Goal: Task Accomplishment & Management: Manage account settings

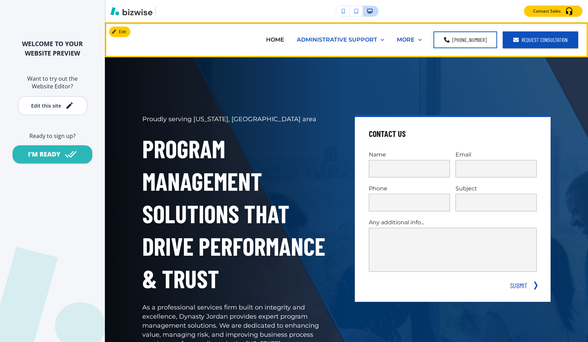
click at [126, 31] on button "Edit" at bounding box center [119, 32] width 21 height 10
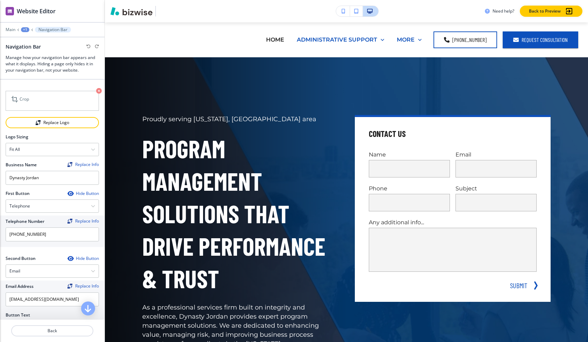
click at [60, 103] on img at bounding box center [52, 101] width 93 height 20
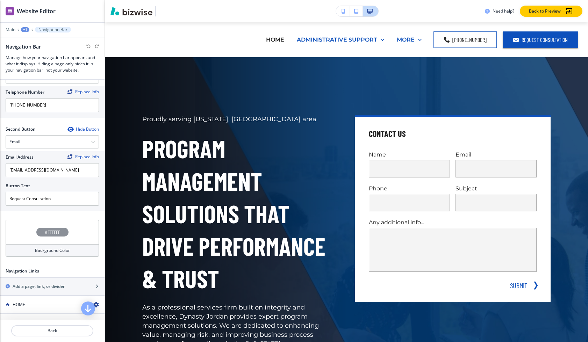
scroll to position [136, 0]
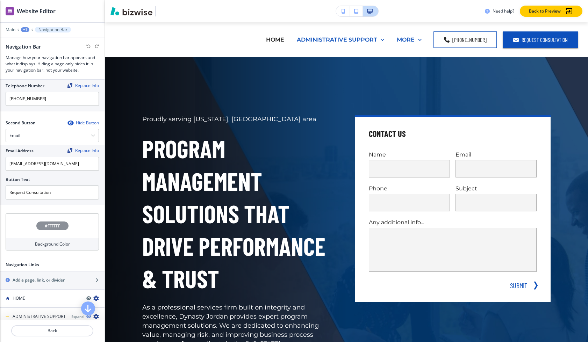
click at [50, 225] on h4 "#FFFFFF" at bounding box center [52, 226] width 15 height 6
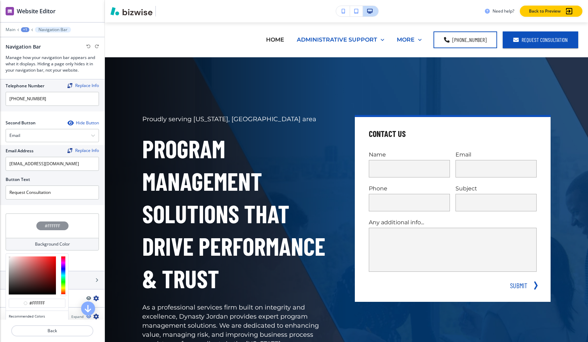
drag, startPoint x: 29, startPoint y: 260, endPoint x: 9, endPoint y: 292, distance: 37.8
click at [9, 292] on div at bounding box center [32, 275] width 47 height 38
type input "#111111"
click at [9, 292] on div at bounding box center [32, 275] width 47 height 38
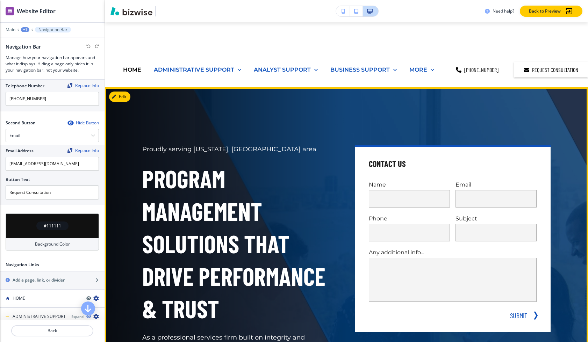
click at [247, 128] on div "Proudly serving [US_STATE], [GEOGRAPHIC_DATA] area Program Management Solutions…" at bounding box center [231, 275] width 212 height 295
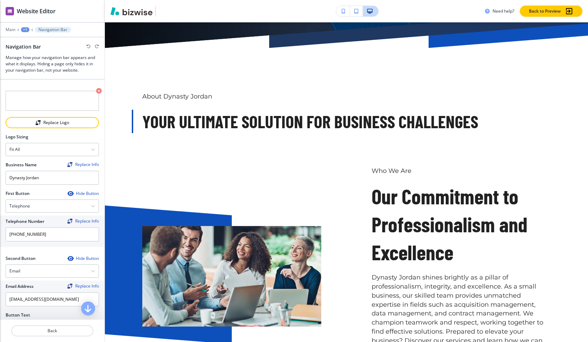
scroll to position [0, 0]
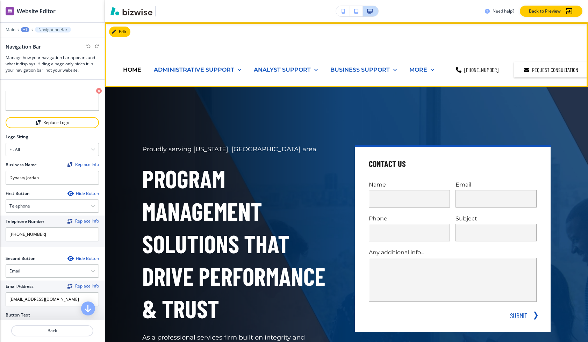
click at [415, 66] on p "MORE" at bounding box center [418, 70] width 18 height 8
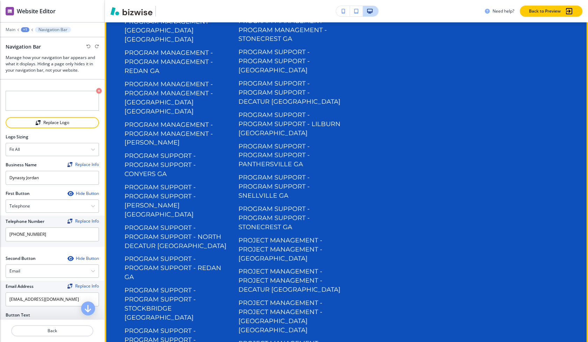
scroll to position [5022, 0]
